Goal: Use online tool/utility: Utilize a website feature to perform a specific function

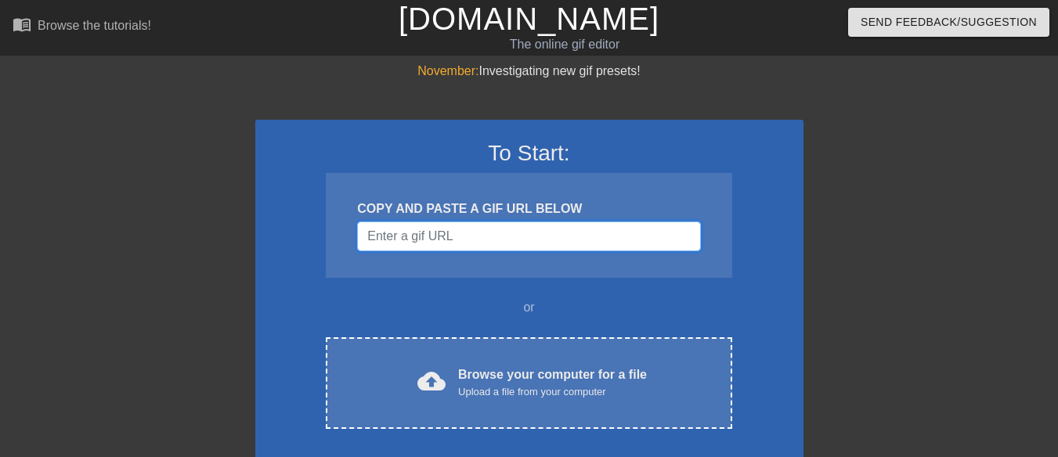
click at [485, 236] on input "Username" at bounding box center [528, 237] width 343 height 30
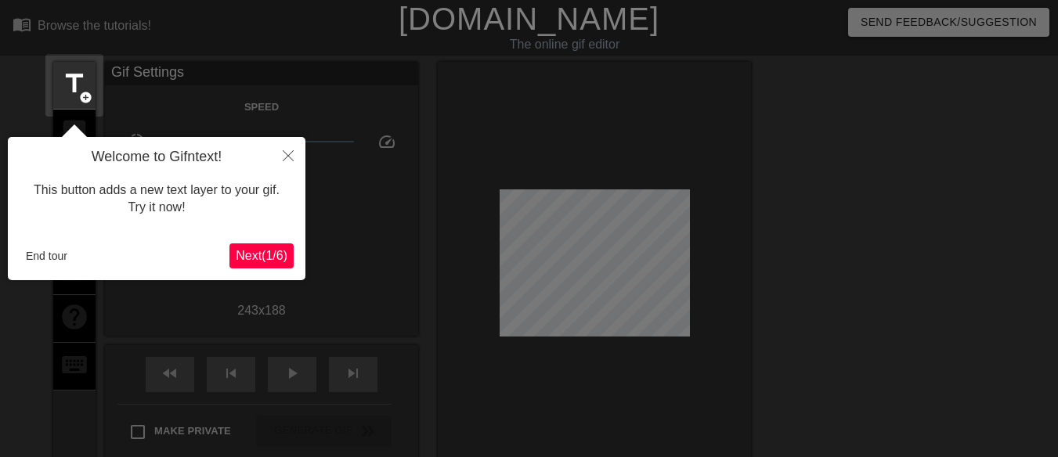
scroll to position [38, 0]
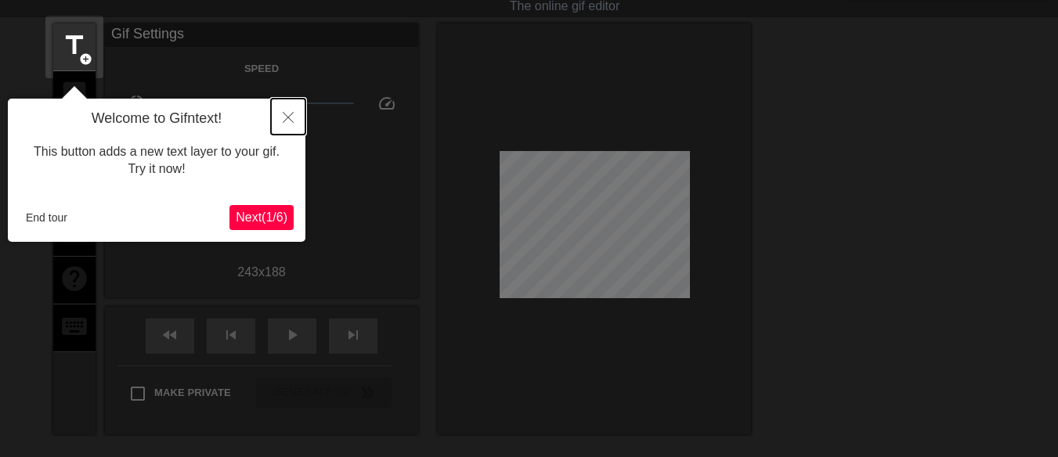
click at [294, 107] on button "Close" at bounding box center [288, 117] width 34 height 36
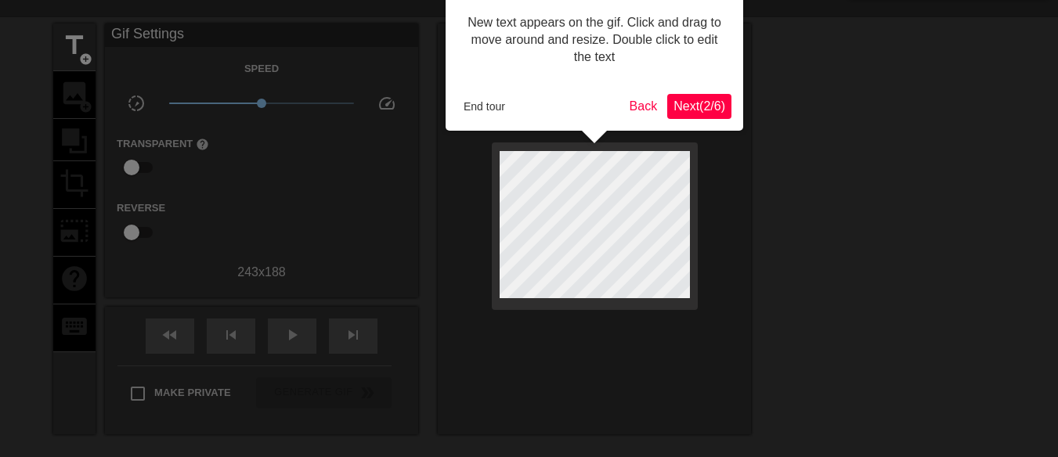
scroll to position [0, 0]
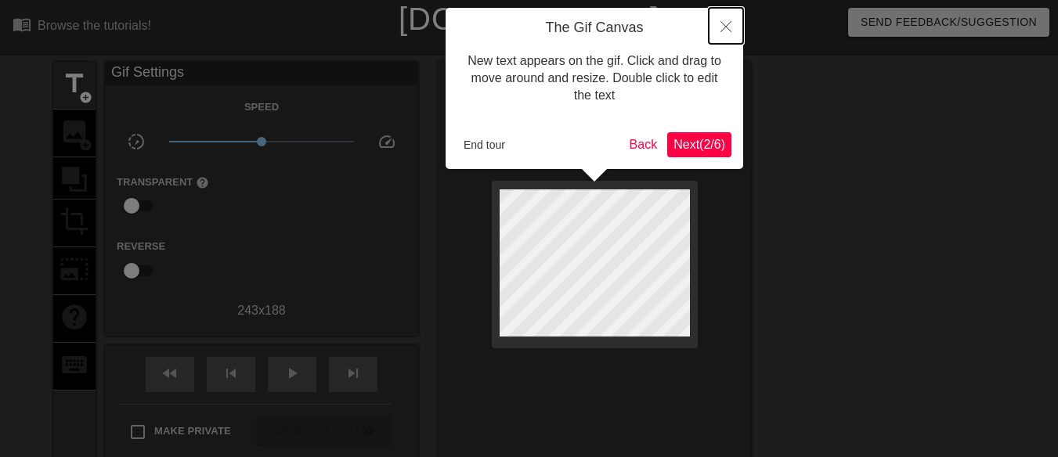
click at [722, 38] on button "Close" at bounding box center [725, 26] width 34 height 36
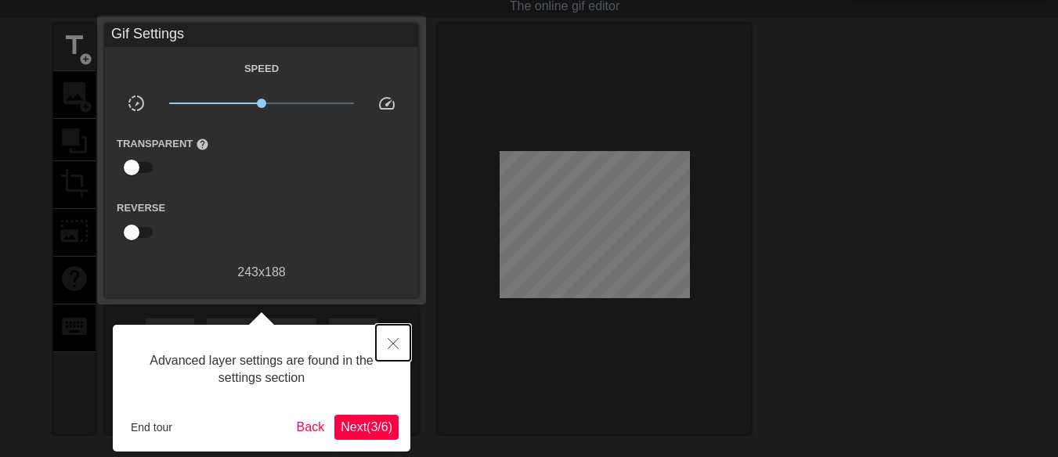
click at [391, 342] on icon "Close" at bounding box center [392, 343] width 11 height 11
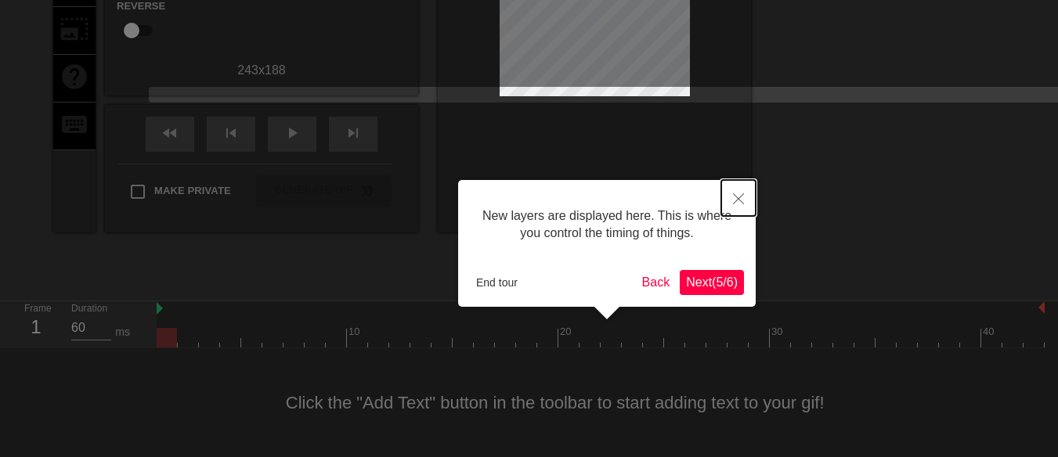
click at [736, 192] on button "Close" at bounding box center [738, 198] width 34 height 36
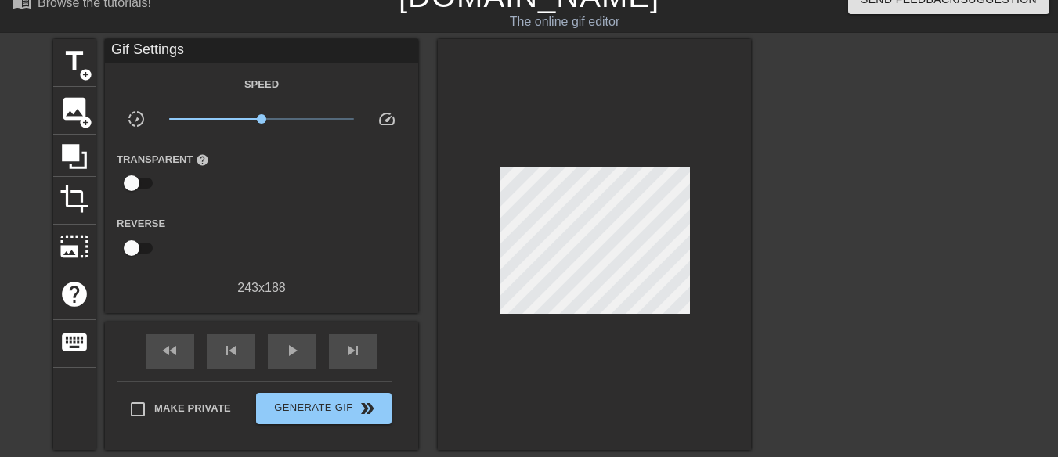
scroll to position [25, 0]
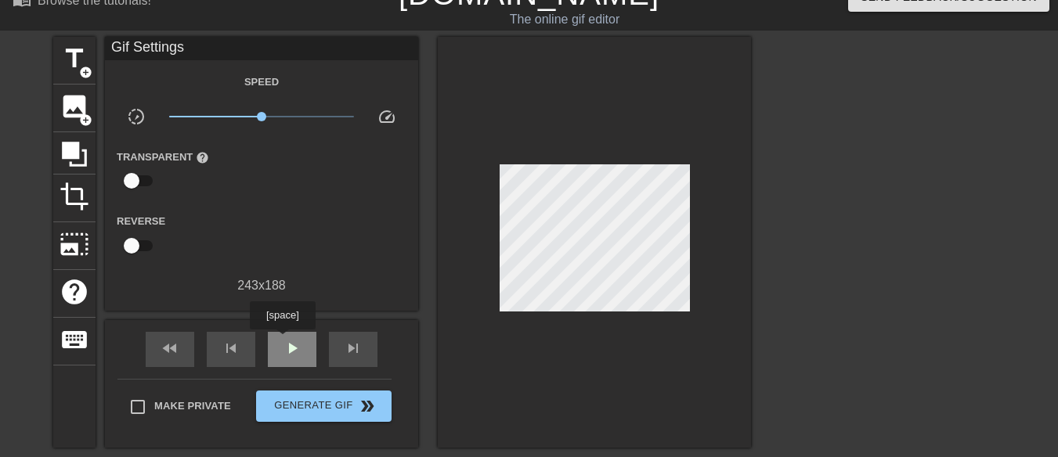
click at [282, 341] on div "play_arrow" at bounding box center [292, 349] width 49 height 35
click at [76, 48] on span "title" at bounding box center [74, 59] width 30 height 30
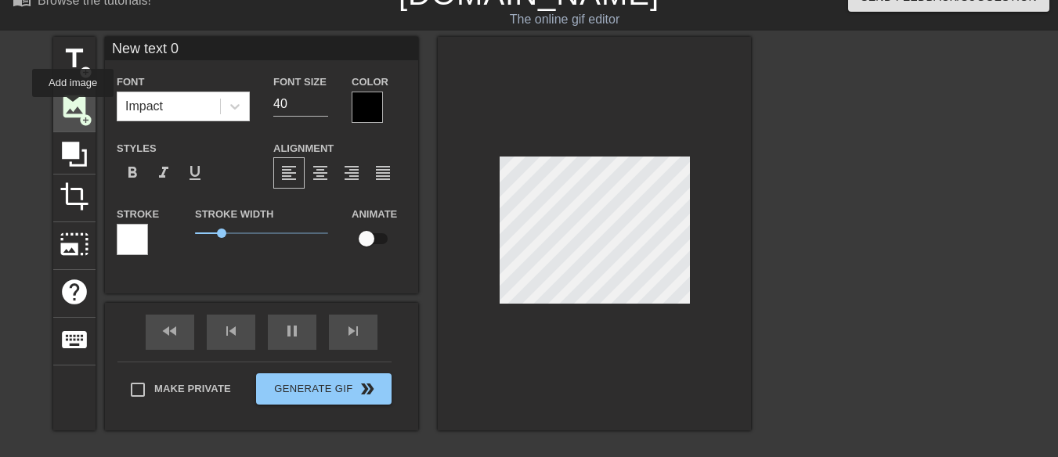
click at [73, 106] on span "image" at bounding box center [74, 107] width 30 height 30
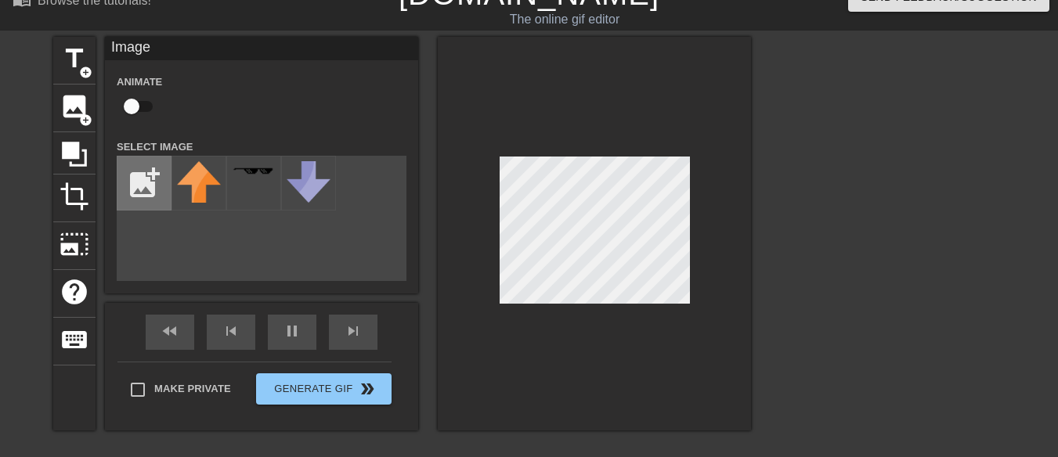
click at [153, 189] on input "file" at bounding box center [143, 183] width 53 height 53
type input "C:\fakepath\levis logo.png"
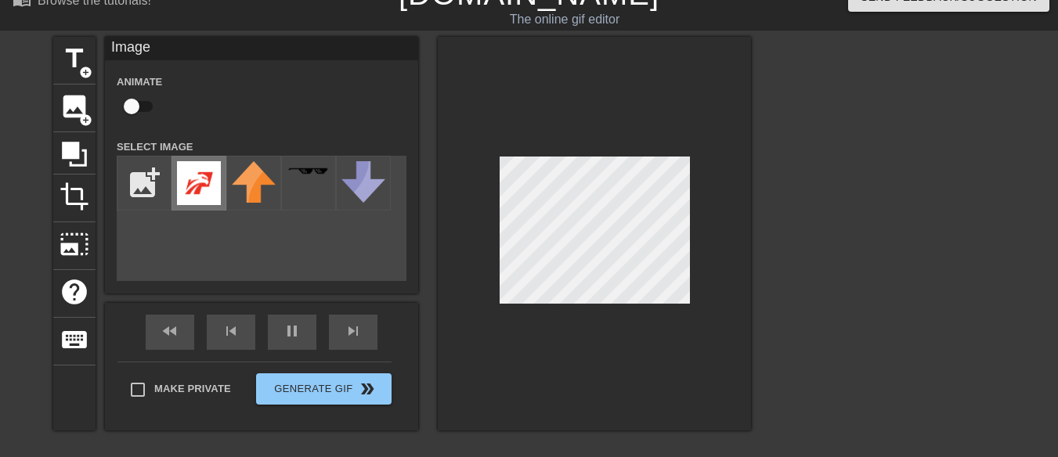
click at [207, 171] on img at bounding box center [199, 183] width 44 height 44
click at [142, 103] on input "checkbox" at bounding box center [131, 107] width 89 height 30
checkbox input "true"
click at [540, 325] on div at bounding box center [594, 234] width 313 height 394
click at [156, 189] on input "file" at bounding box center [143, 183] width 53 height 53
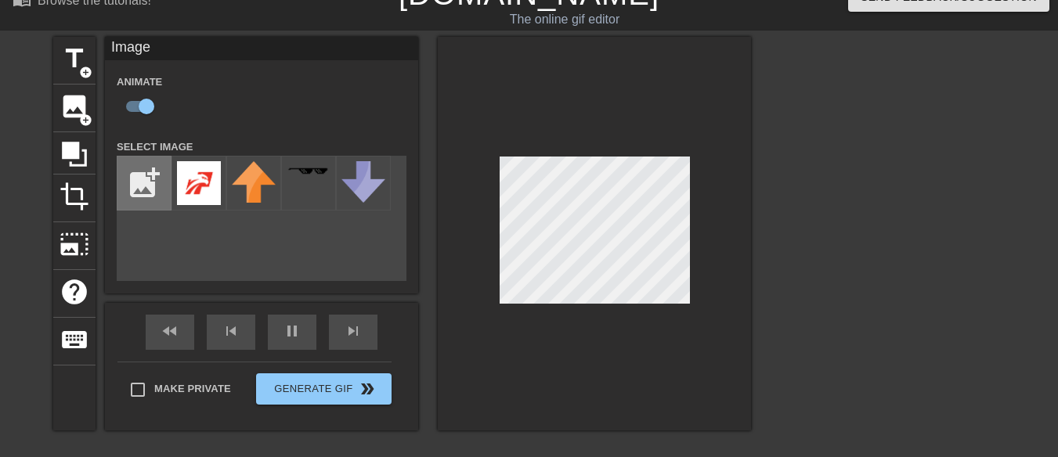
click at [135, 184] on input "file" at bounding box center [143, 183] width 53 height 53
type input "C:\fakepath\[PERSON_NAME].jpg"
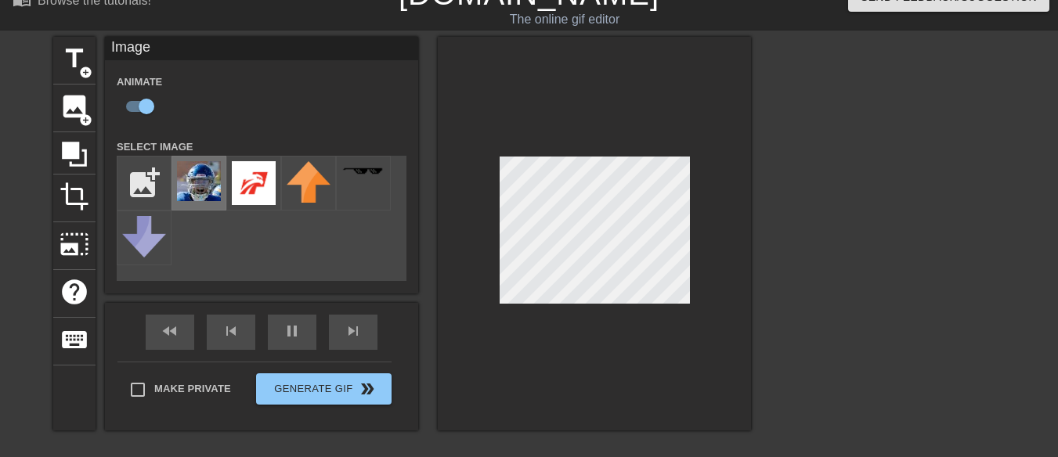
click at [207, 188] on img at bounding box center [199, 181] width 44 height 40
click at [198, 189] on img at bounding box center [199, 181] width 44 height 40
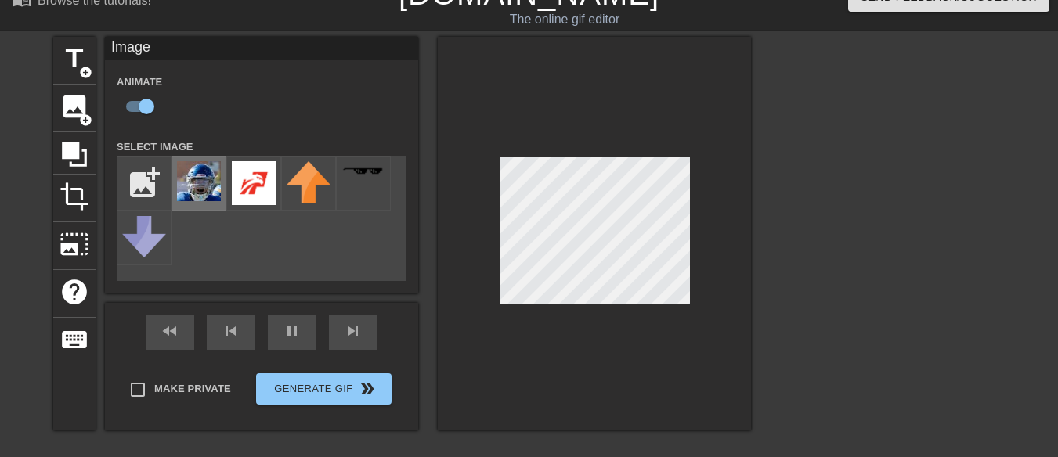
click at [198, 189] on img at bounding box center [199, 181] width 44 height 40
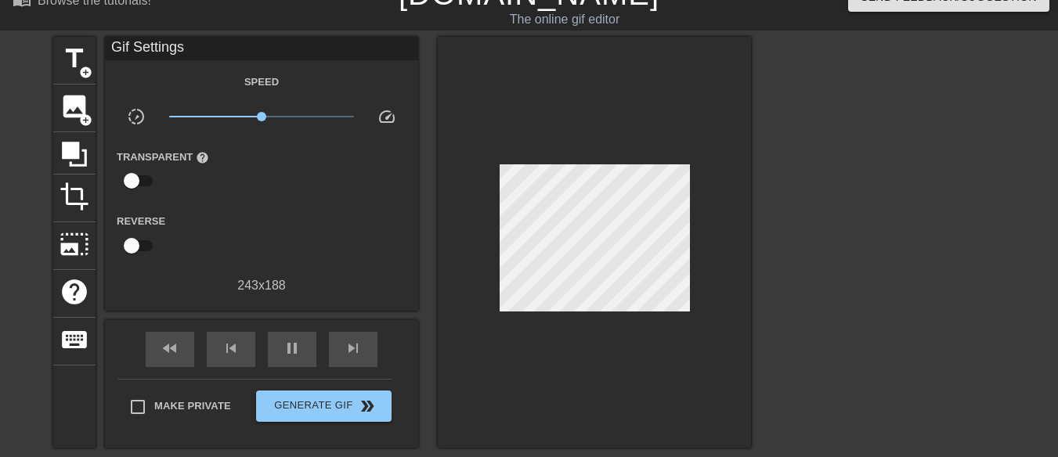
scroll to position [205, 0]
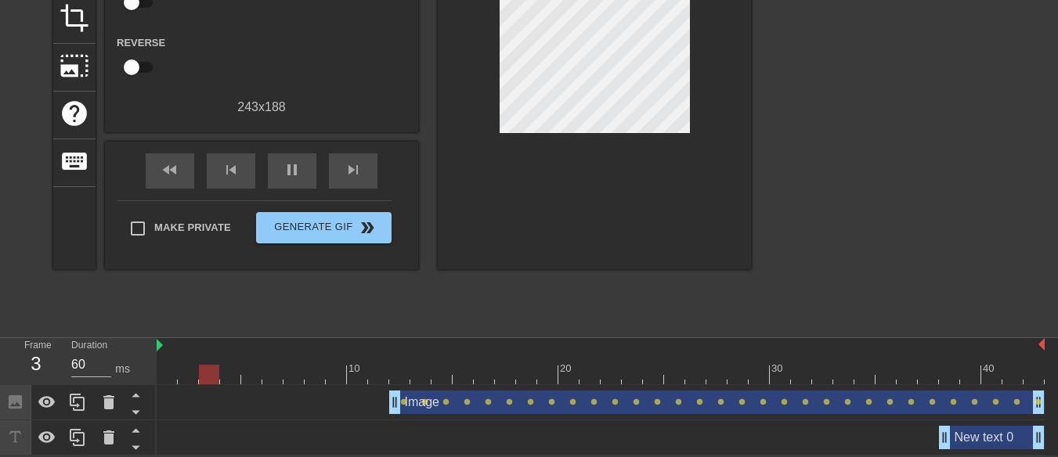
click at [968, 433] on div "New text 0 drag_handle drag_handle" at bounding box center [992, 437] width 106 height 23
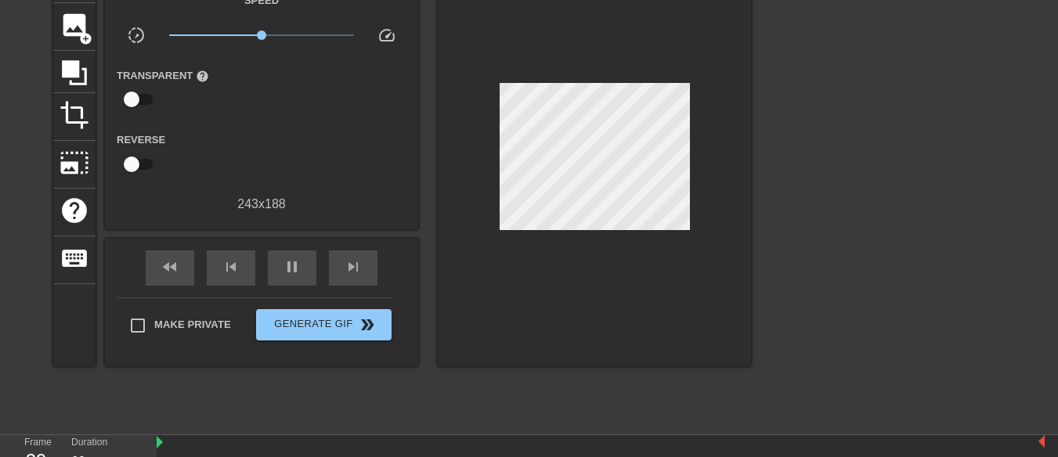
scroll to position [170, 0]
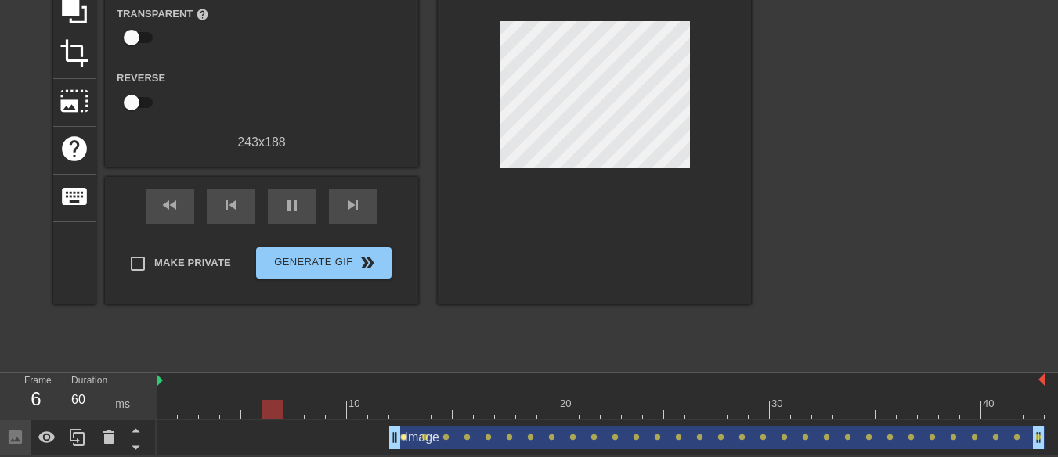
click at [400, 437] on span "lens" at bounding box center [403, 437] width 7 height 7
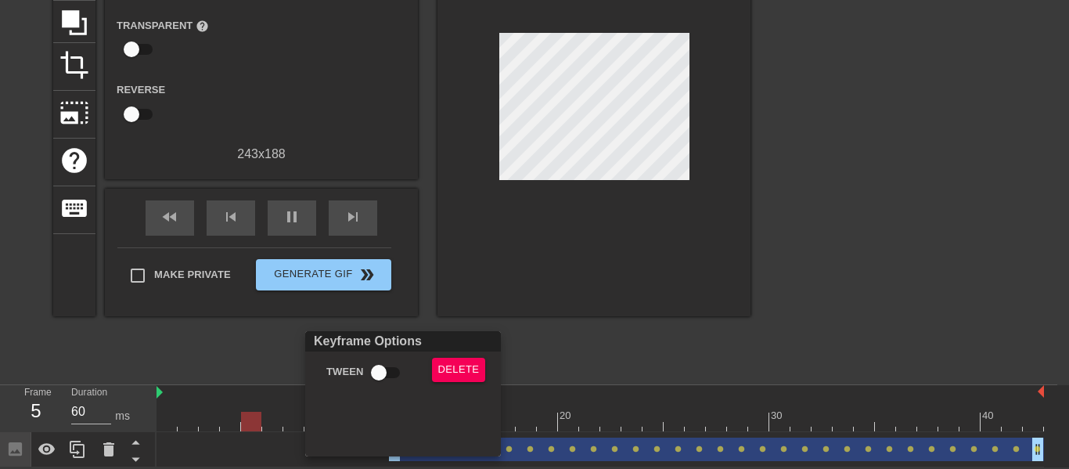
click at [602, 445] on div at bounding box center [534, 234] width 1069 height 469
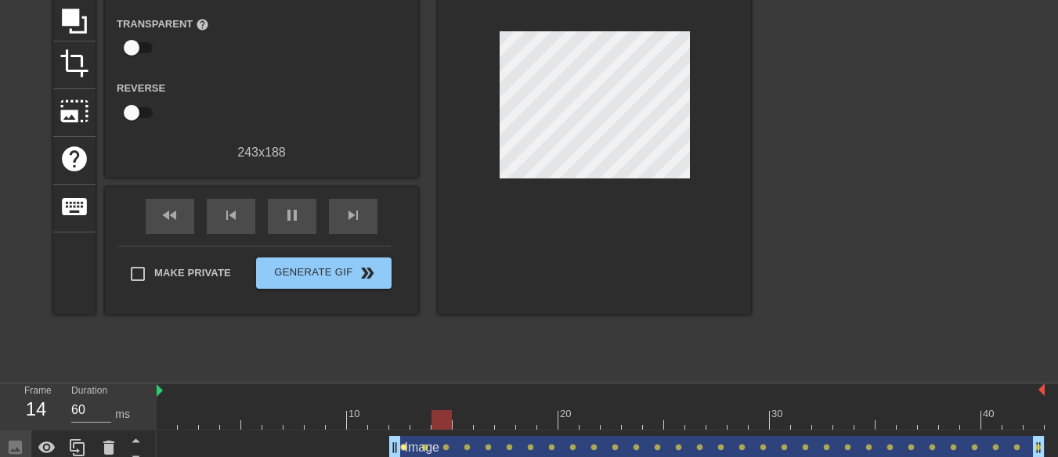
click at [400, 450] on span "lens" at bounding box center [403, 447] width 7 height 7
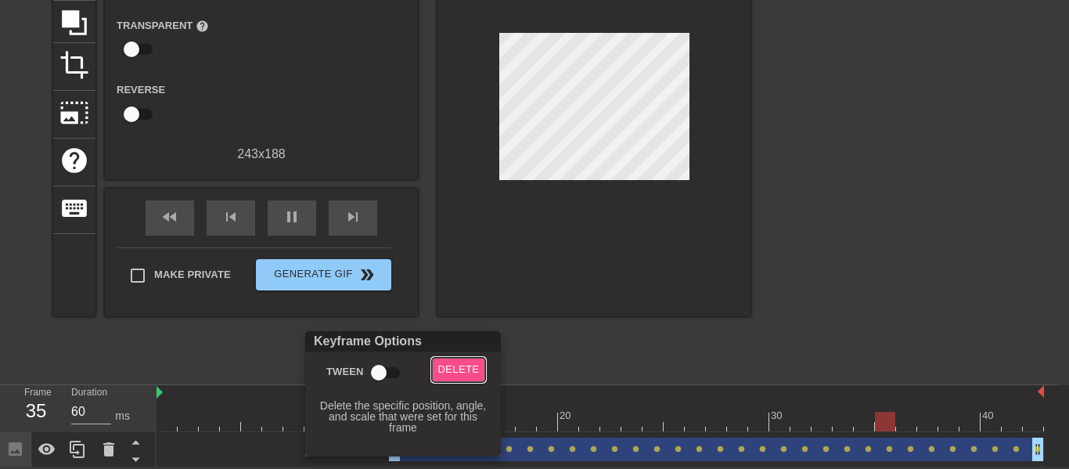
click at [453, 375] on span "Delete" at bounding box center [458, 370] width 41 height 18
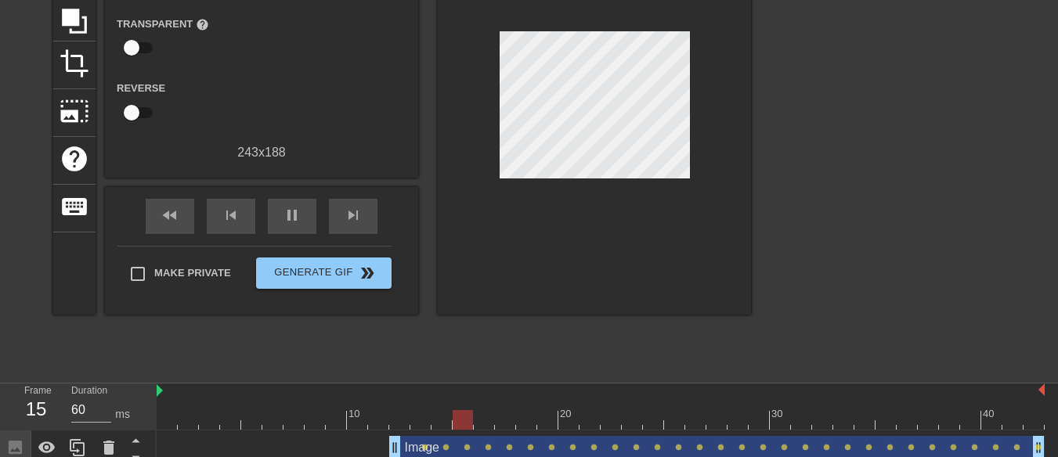
click at [419, 450] on div "Image drag_handle drag_handle" at bounding box center [716, 447] width 655 height 23
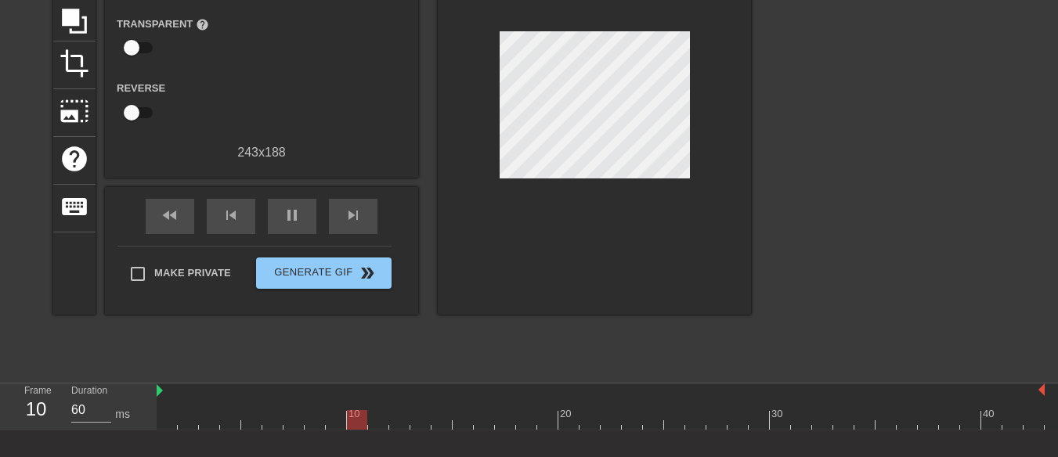
scroll to position [58, 0]
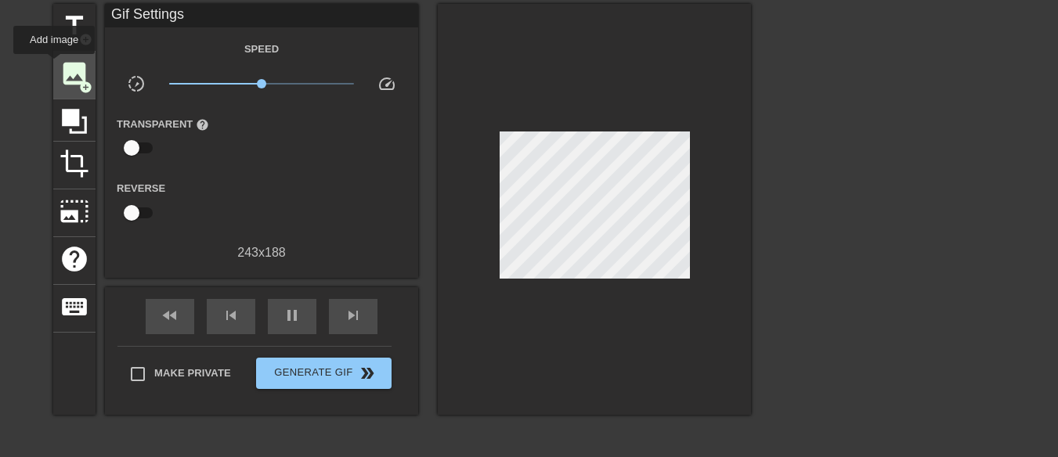
click at [54, 65] on div "image add_circle" at bounding box center [74, 76] width 42 height 48
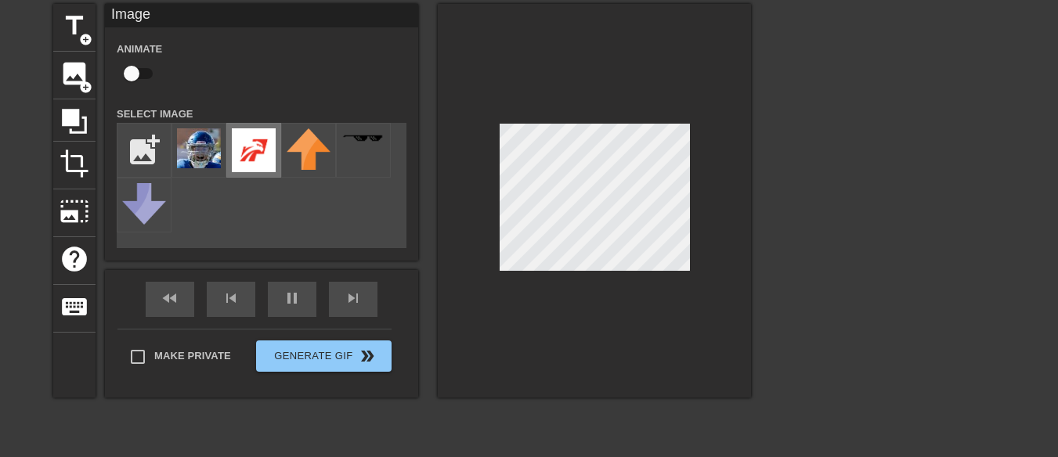
click at [263, 160] on img at bounding box center [254, 150] width 44 height 44
click at [135, 76] on input "checkbox" at bounding box center [131, 74] width 89 height 30
checkbox input "true"
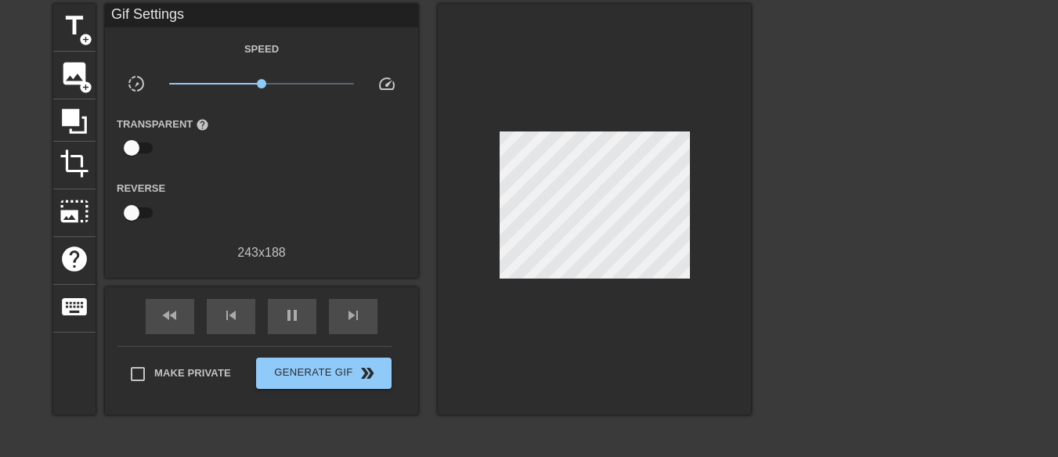
scroll to position [170, 0]
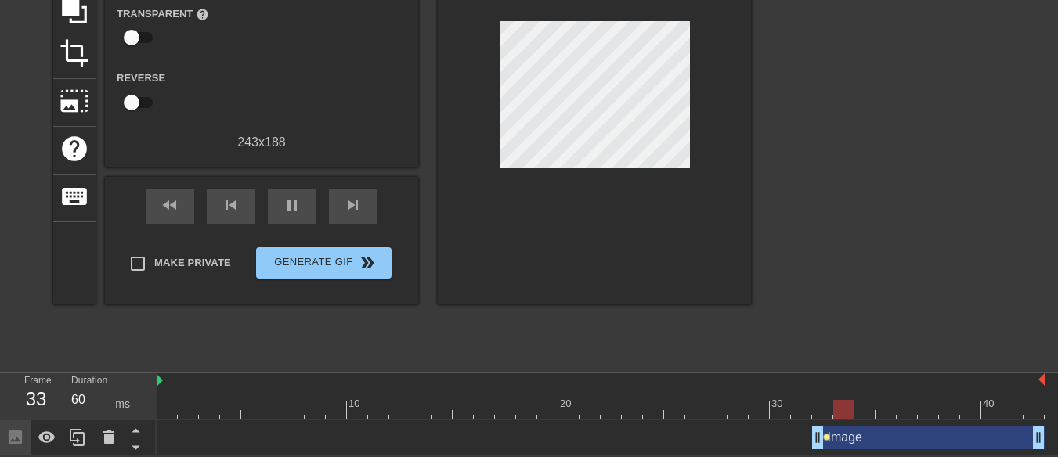
click at [829, 434] on span "lens" at bounding box center [826, 437] width 7 height 7
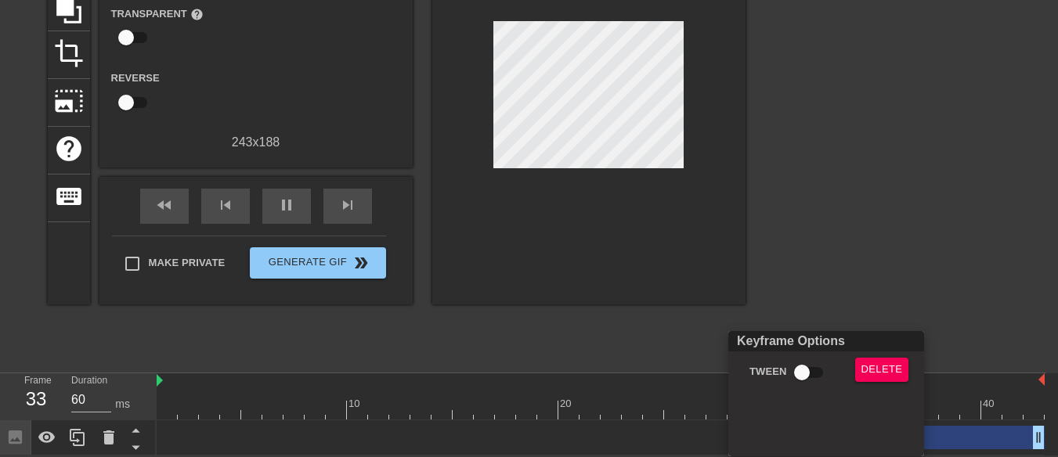
scroll to position [158, 0]
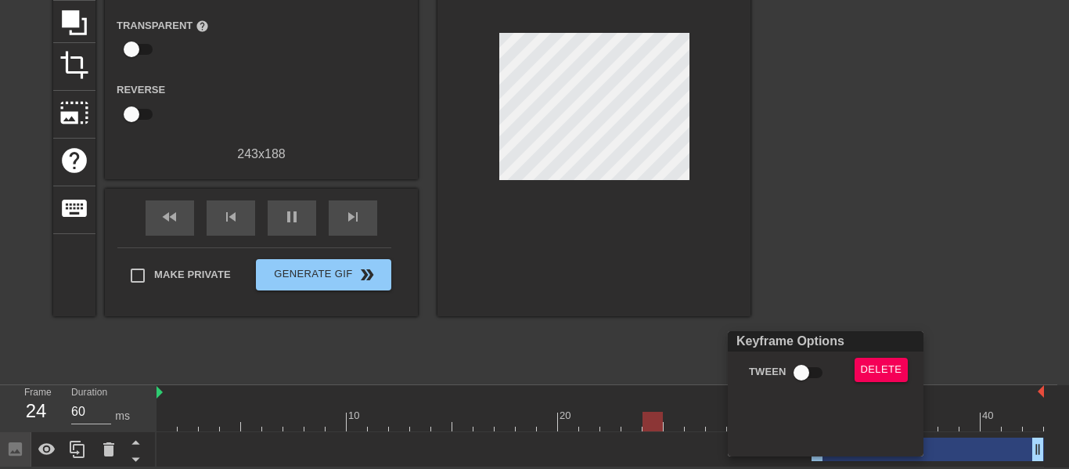
click at [1027, 452] on div at bounding box center [534, 234] width 1069 height 469
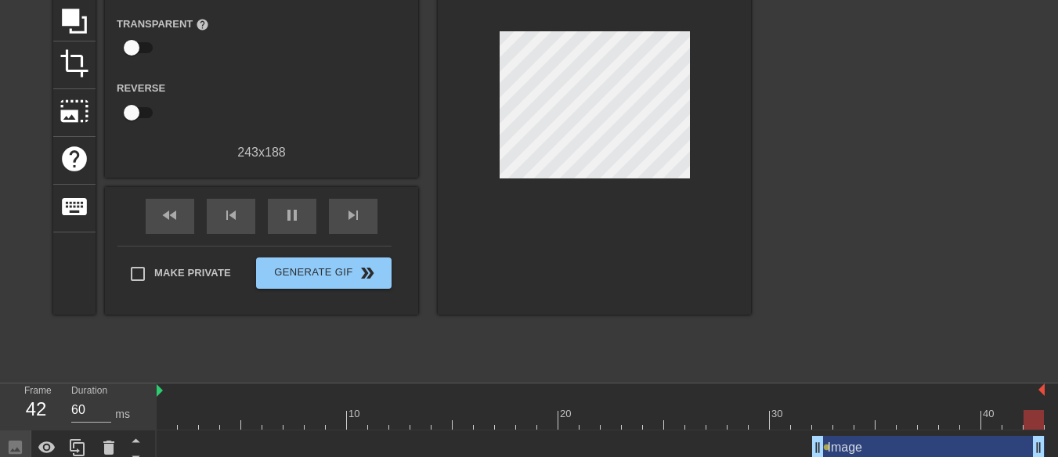
click at [1027, 452] on div "Image drag_handle drag_handle" at bounding box center [928, 447] width 232 height 23
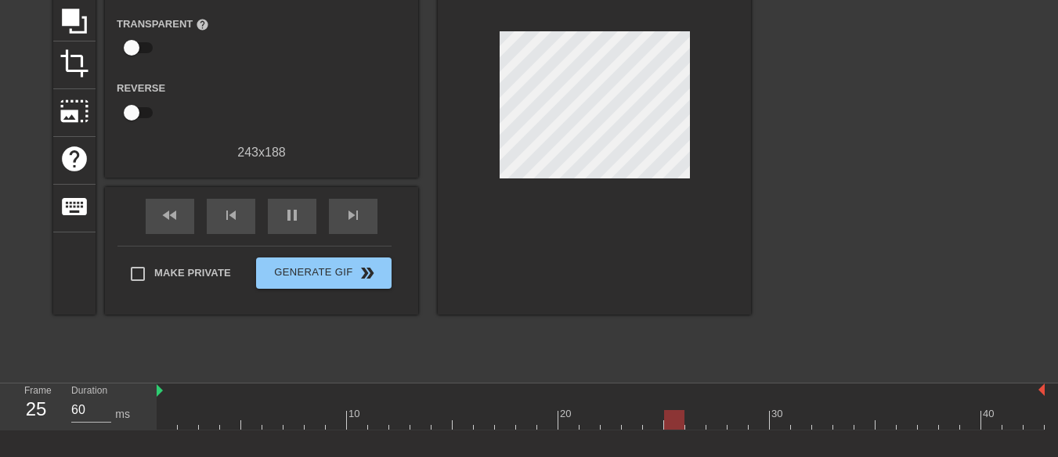
scroll to position [0, 0]
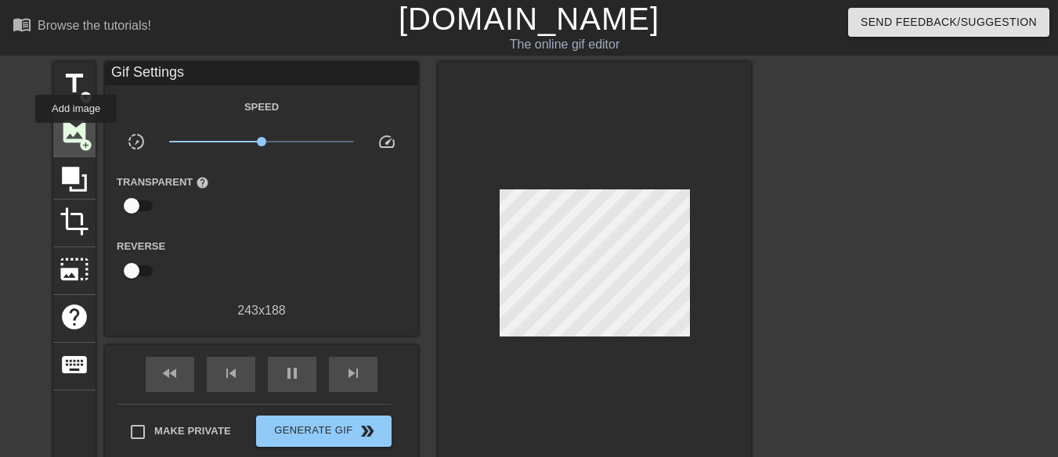
click at [76, 134] on span "image" at bounding box center [74, 132] width 30 height 30
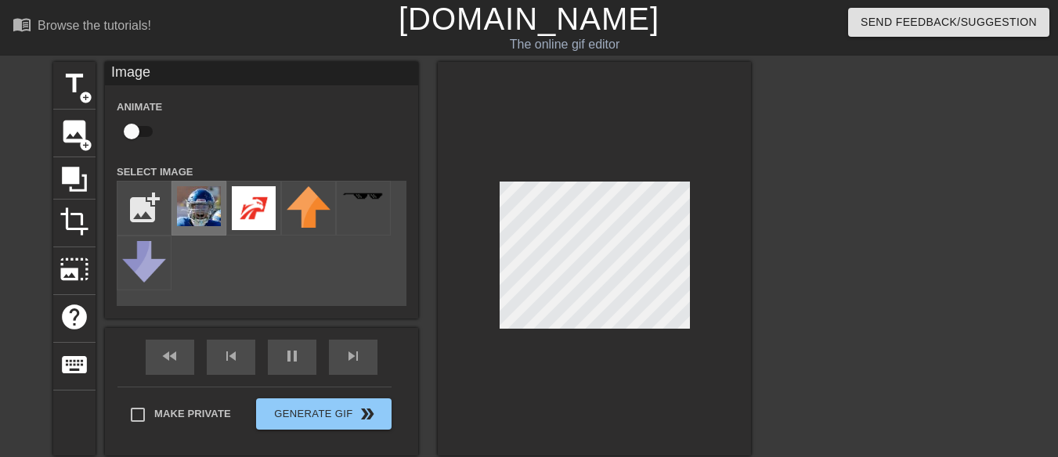
click at [193, 214] on img at bounding box center [199, 206] width 44 height 40
click at [135, 130] on input "checkbox" at bounding box center [131, 132] width 89 height 30
checkbox input "true"
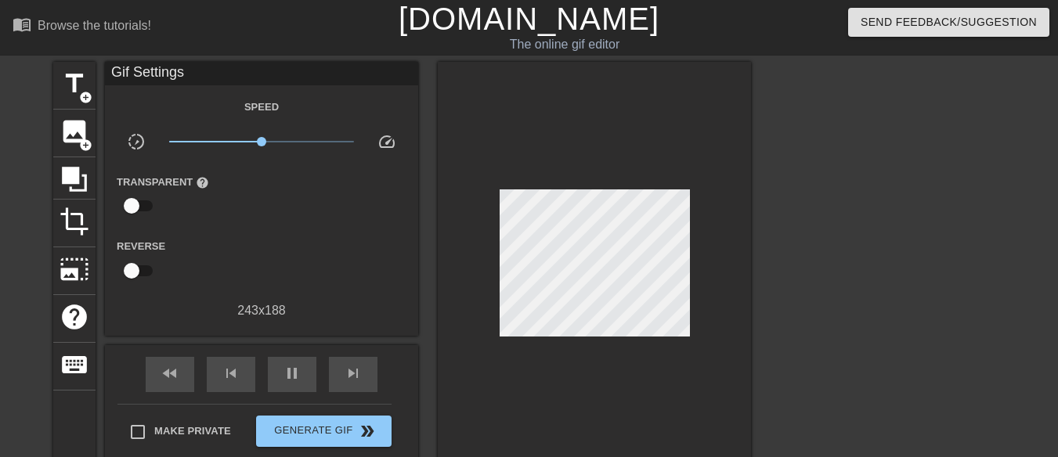
click at [509, 391] on div at bounding box center [594, 267] width 313 height 411
click at [67, 127] on span "image" at bounding box center [74, 132] width 30 height 30
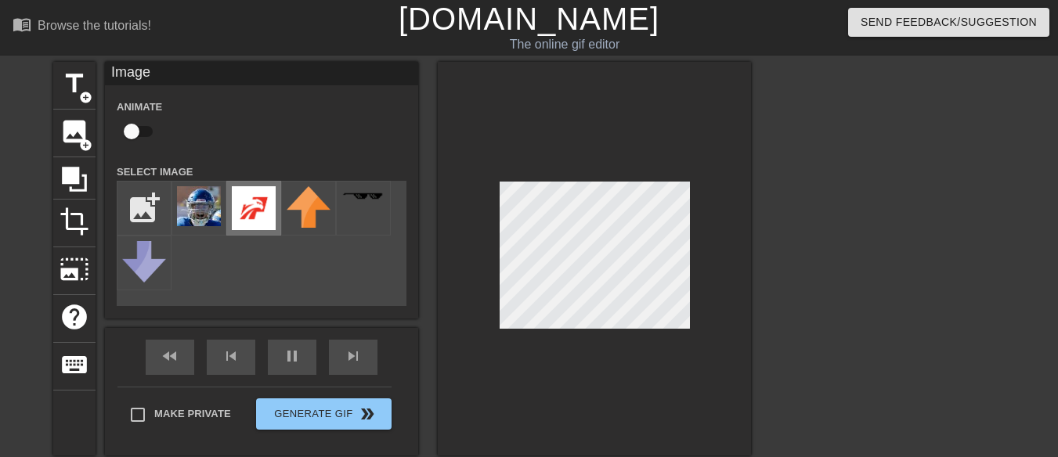
click at [261, 222] on img at bounding box center [254, 208] width 44 height 44
click at [135, 132] on input "checkbox" at bounding box center [131, 132] width 89 height 30
checkbox input "true"
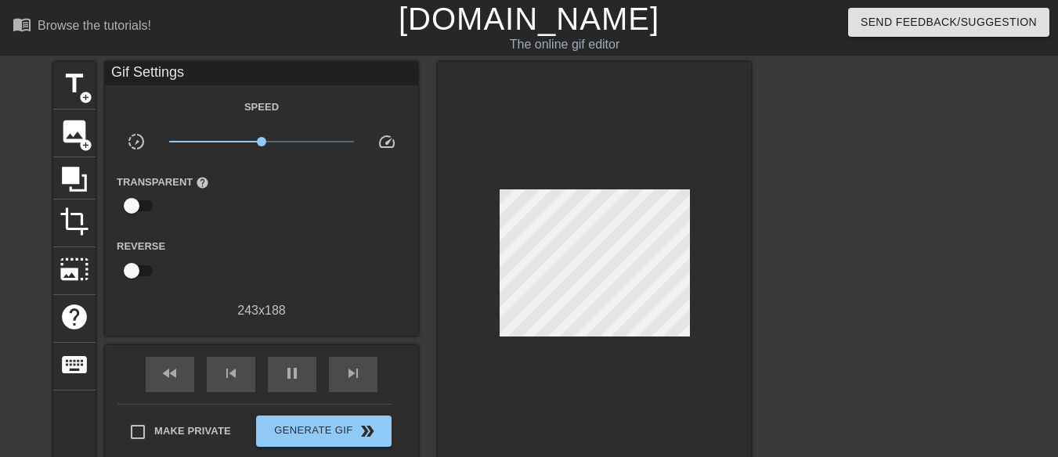
click at [333, 263] on div "Reverse" at bounding box center [261, 260] width 313 height 49
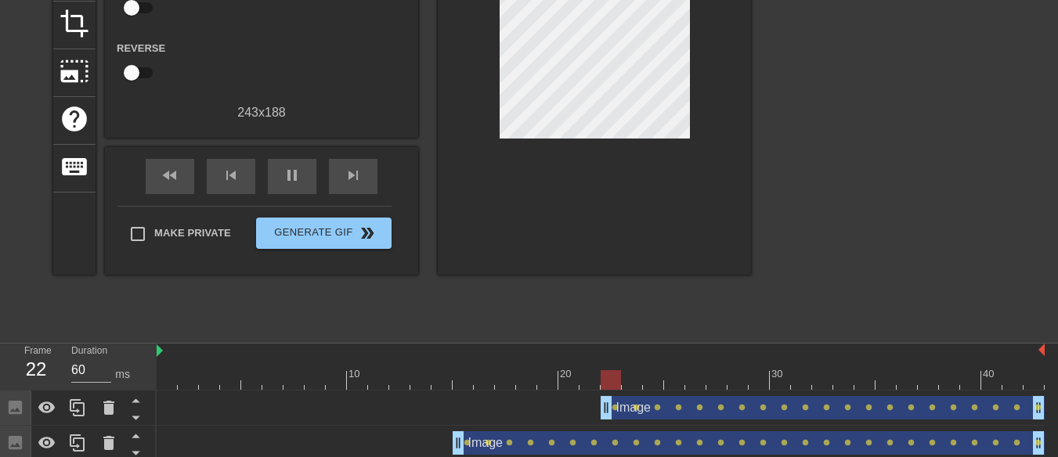
scroll to position [205, 0]
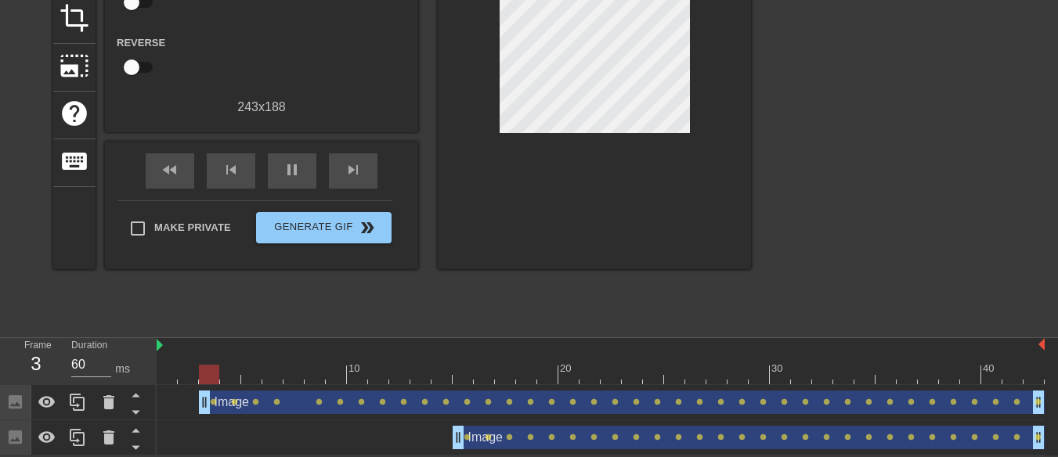
drag, startPoint x: 604, startPoint y: 403, endPoint x: 182, endPoint y: 409, distance: 422.7
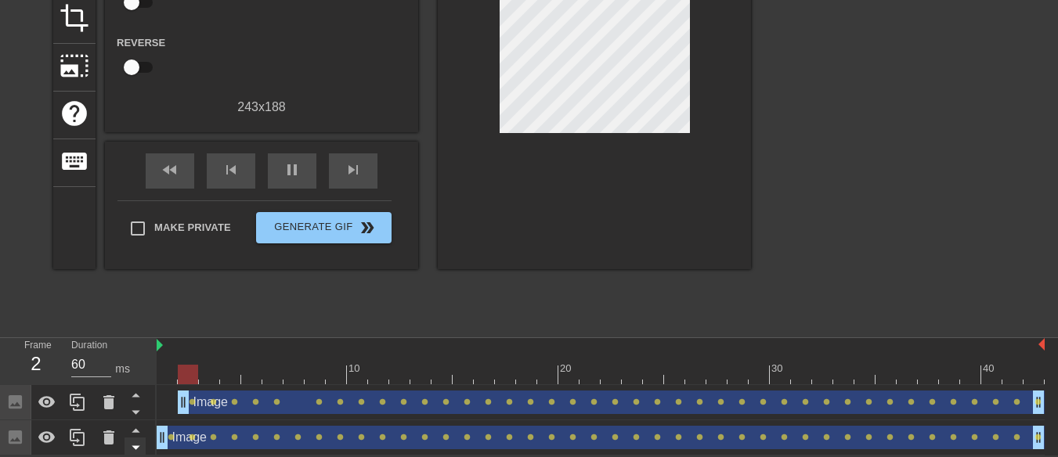
drag, startPoint x: 458, startPoint y: 438, endPoint x: 138, endPoint y: 440, distance: 320.2
click at [138, 440] on div "Frame 2 Duration 60 ms 10 20 30 40 Image drag_handle drag_handle lens lens lens…" at bounding box center [529, 396] width 1058 height 117
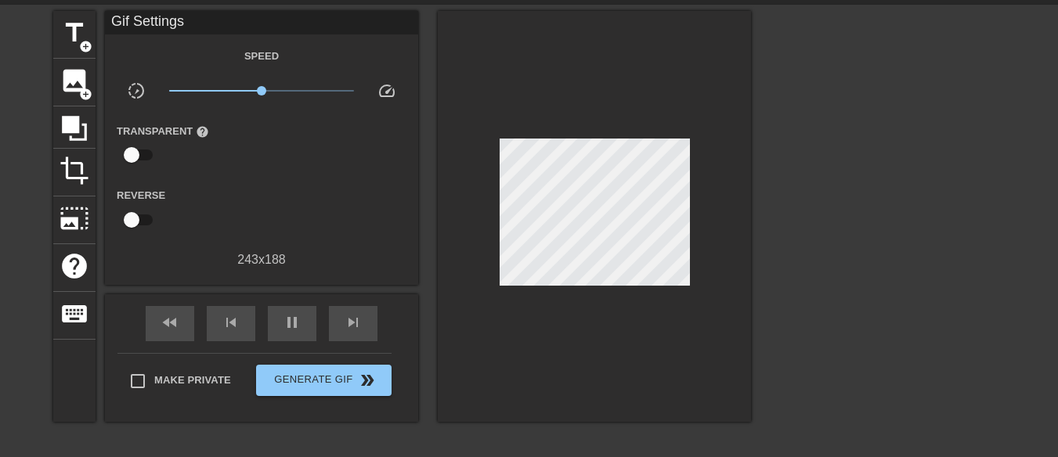
scroll to position [38, 0]
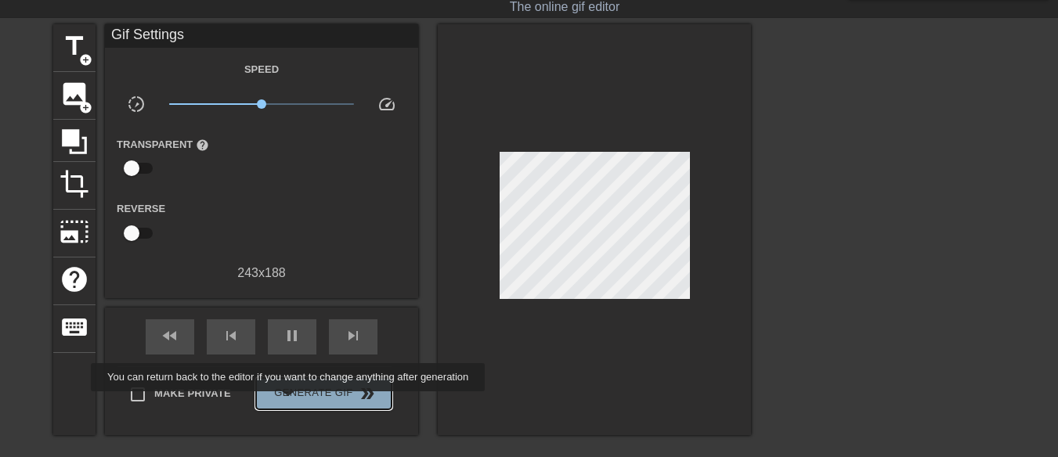
click at [290, 402] on button "Generate Gif double_arrow" at bounding box center [323, 393] width 135 height 31
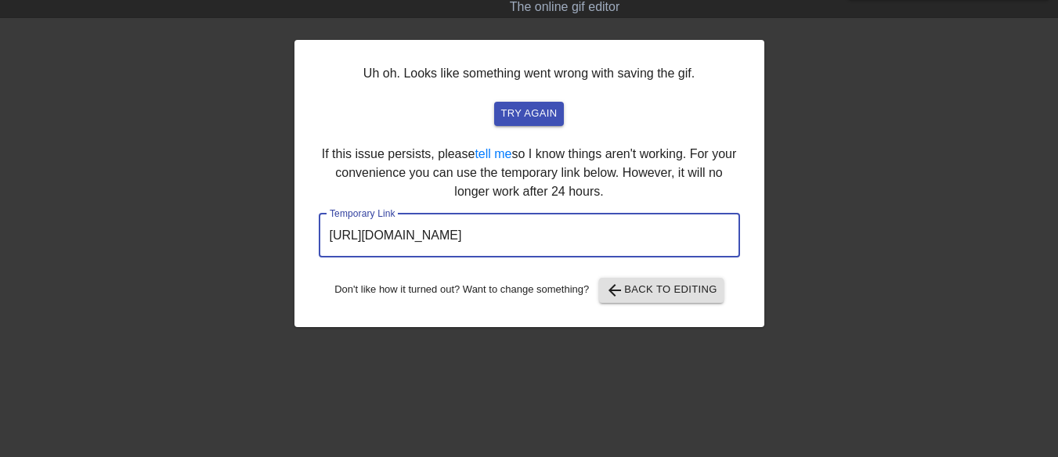
click at [505, 246] on input "[URL][DOMAIN_NAME]" at bounding box center [529, 236] width 421 height 44
drag, startPoint x: 659, startPoint y: 234, endPoint x: 312, endPoint y: 246, distance: 347.7
click at [312, 246] on div "Uh oh. Looks like something went wrong with saving the gif. try again If this i…" at bounding box center [529, 183] width 470 height 287
